Goal: Navigation & Orientation: Find specific page/section

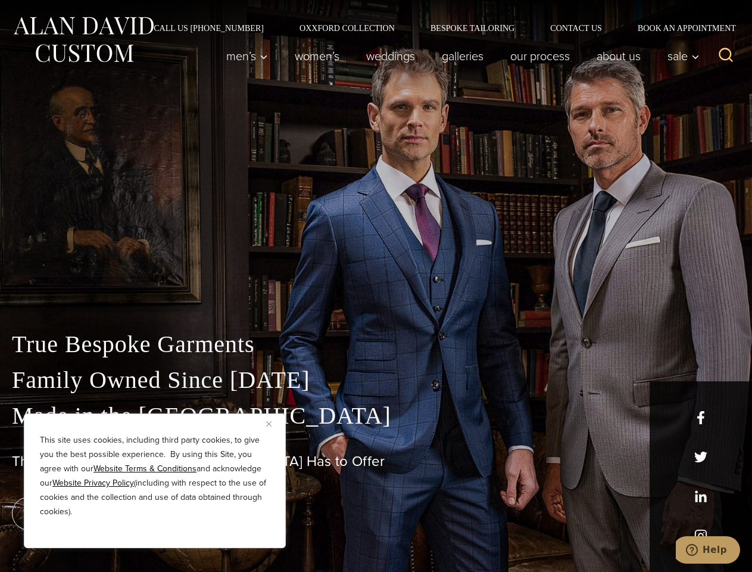
click at [376, 286] on div "True Bespoke Garments Family Owned Since [DATE] Made in [GEOGRAPHIC_DATA] The B…" at bounding box center [376, 419] width 752 height 305
click at [273, 423] on button "Close" at bounding box center [273, 423] width 14 height 14
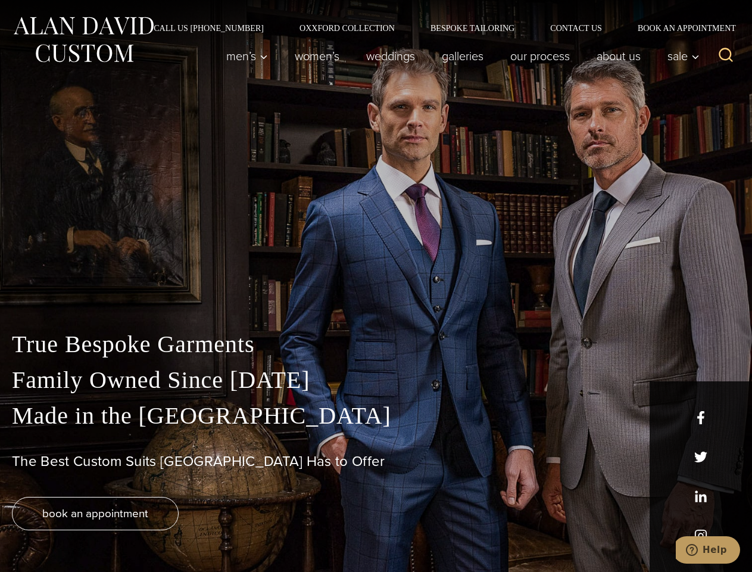
click at [155, 532] on div "True Bespoke Garments Family Owned Since [DATE] Made in [GEOGRAPHIC_DATA] The B…" at bounding box center [376, 448] width 752 height 245
click at [726, 56] on icon "Search" at bounding box center [725, 54] width 17 height 17
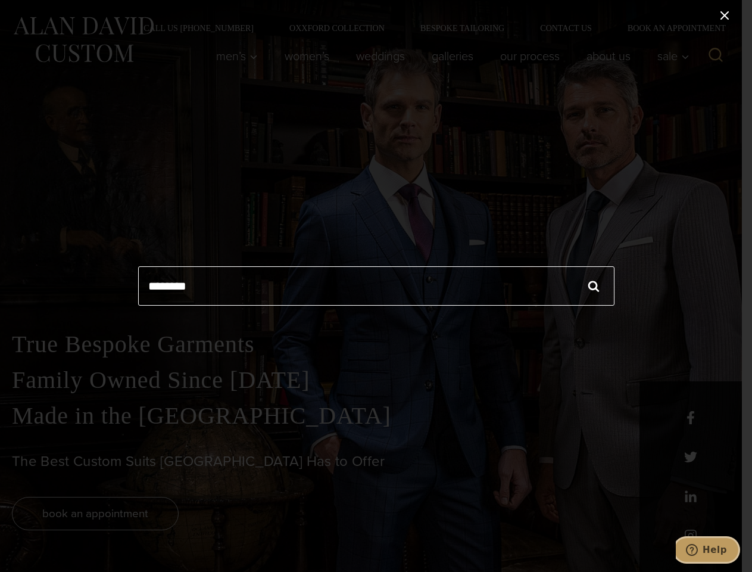
click at [698, 550] on icon "Help" at bounding box center [692, 550] width 12 height 12
